Goal: Task Accomplishment & Management: Use online tool/utility

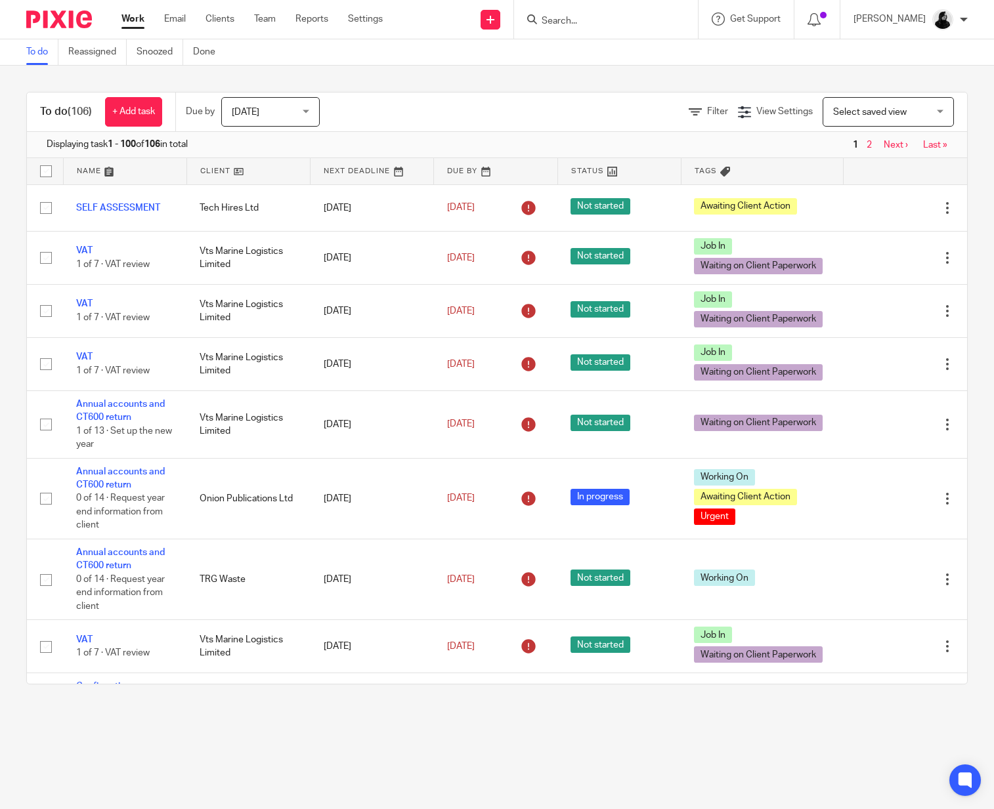
click at [582, 20] on input "Search" at bounding box center [599, 22] width 118 height 12
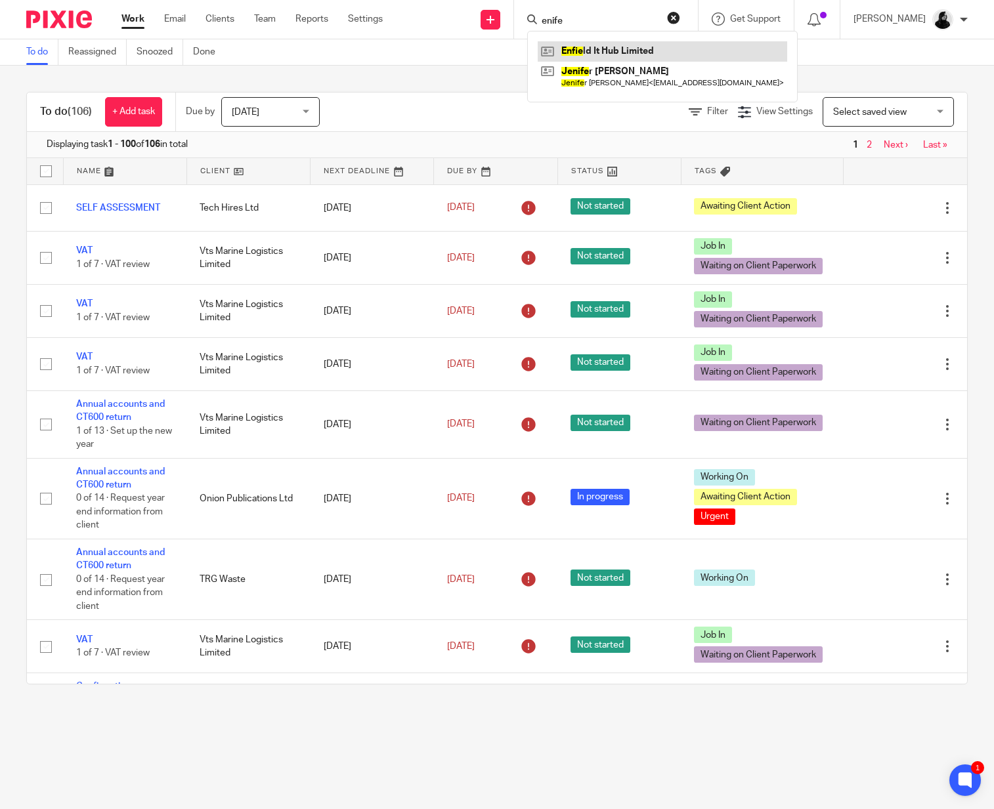
type input "enife"
click at [629, 43] on link at bounding box center [661, 51] width 249 height 20
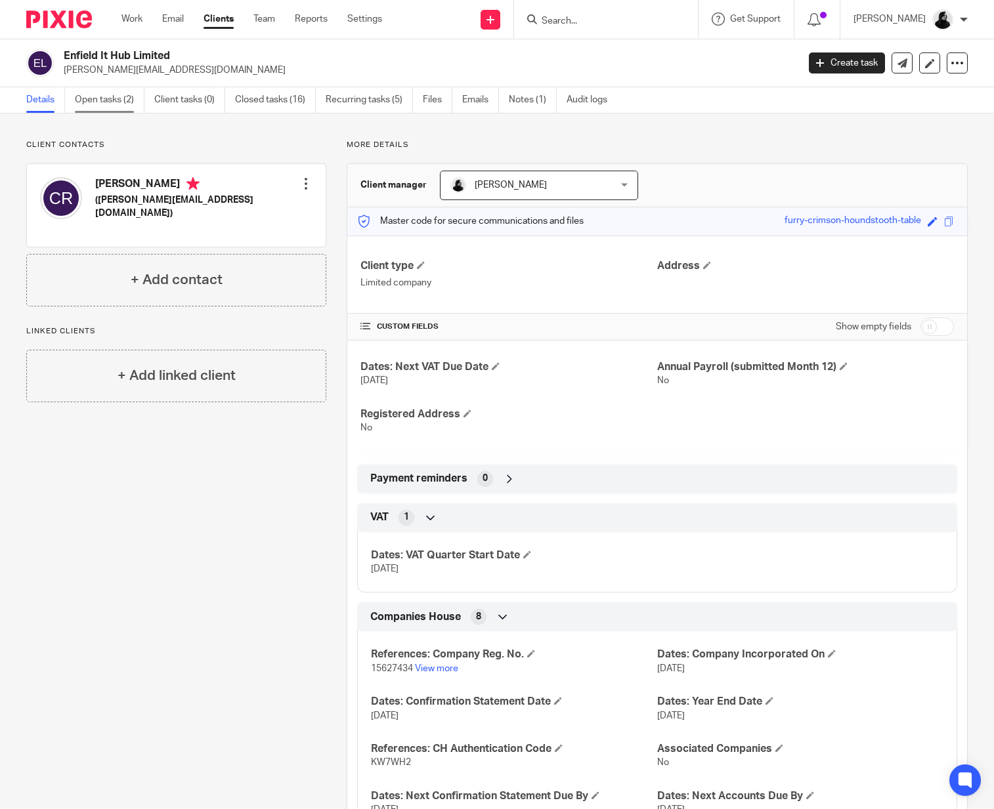
click at [113, 98] on link "Open tasks (2)" at bounding box center [110, 100] width 70 height 26
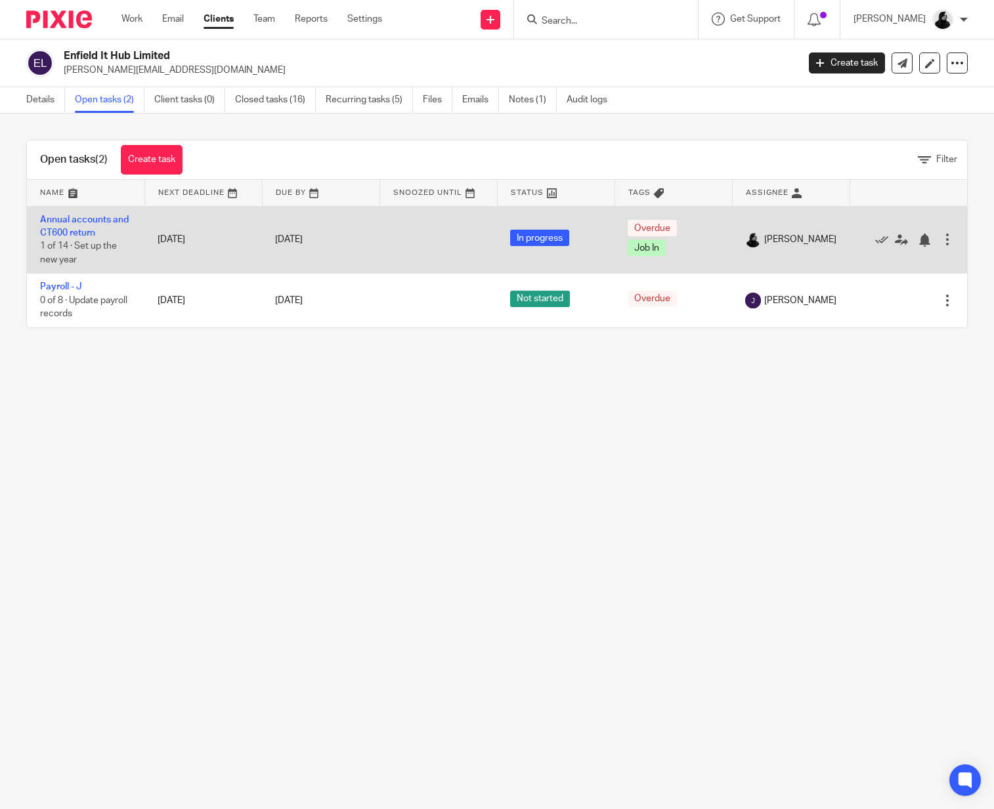
click at [82, 225] on td "Annual accounts and CT600 return 1 of 14 · Set up the new year" at bounding box center [85, 240] width 117 height 68
click at [106, 222] on link "Annual accounts and CT600 return" at bounding box center [84, 226] width 89 height 22
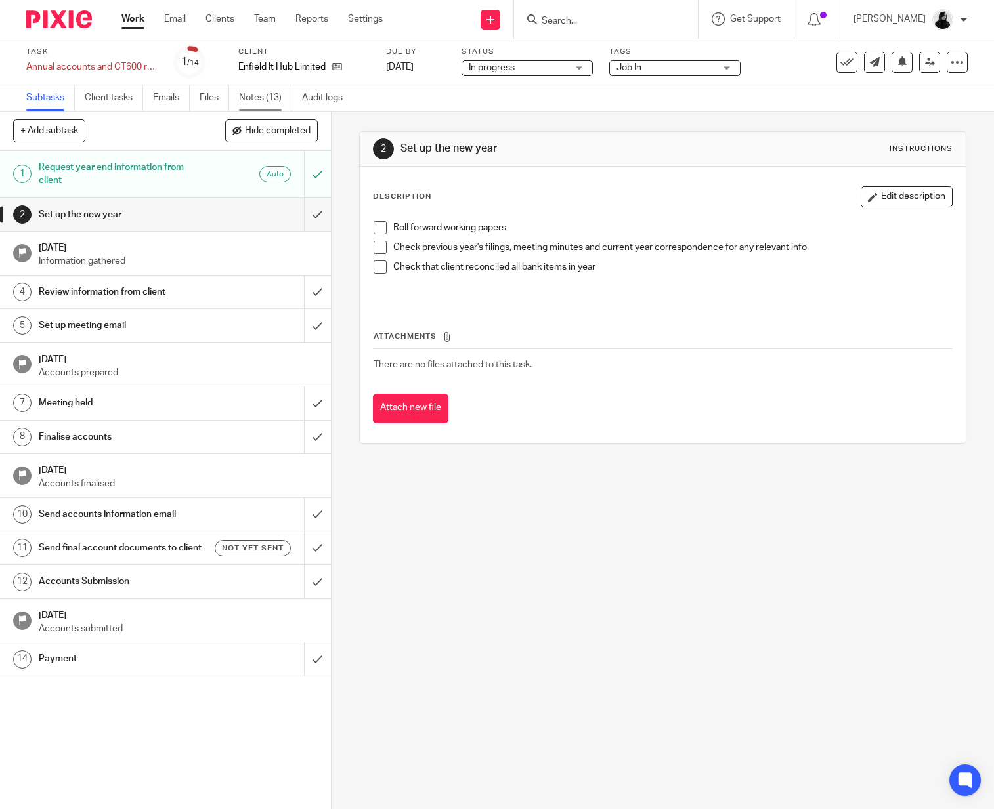
click at [259, 96] on link "Notes (13)" at bounding box center [265, 98] width 53 height 26
